Goal: Navigation & Orientation: Find specific page/section

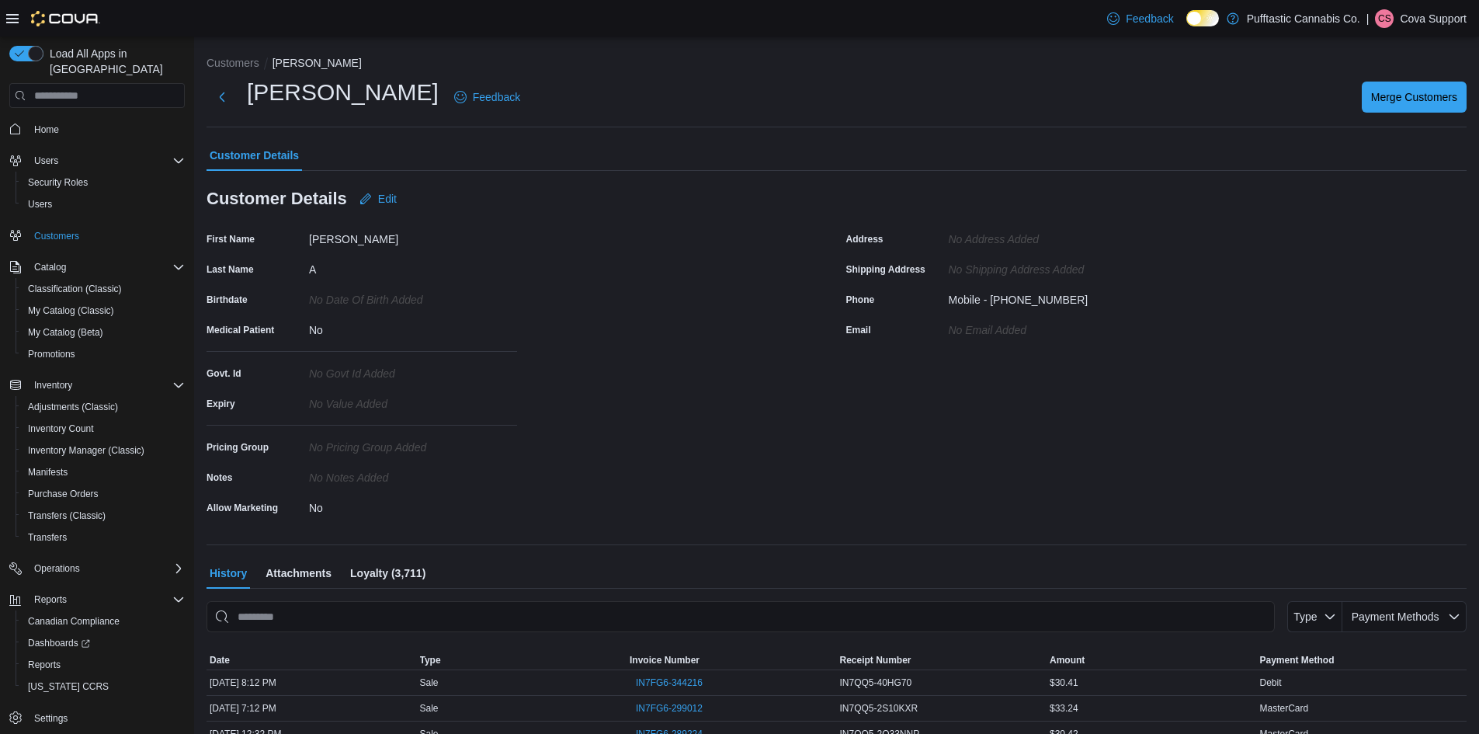
click at [1422, 18] on p "Cova Support" at bounding box center [1433, 18] width 67 height 19
click at [1377, 149] on span "Sign Out" at bounding box center [1367, 153] width 42 height 16
